Goal: Task Accomplishment & Management: Use online tool/utility

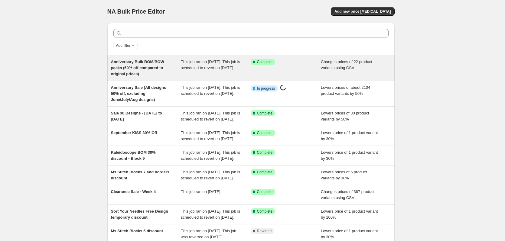
click at [316, 64] on div "Success Complete Complete" at bounding box center [286, 68] width 70 height 18
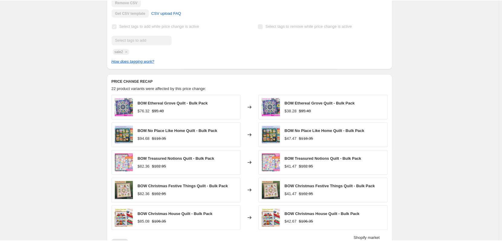
scroll to position [212, 0]
